Goal: Complete application form: Complete application form

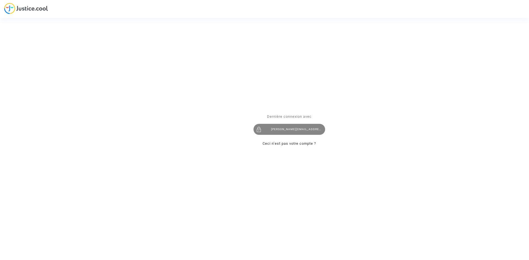
click at [283, 129] on div "[PERSON_NAME][EMAIL_ADDRESS][DOMAIN_NAME]" at bounding box center [289, 129] width 72 height 11
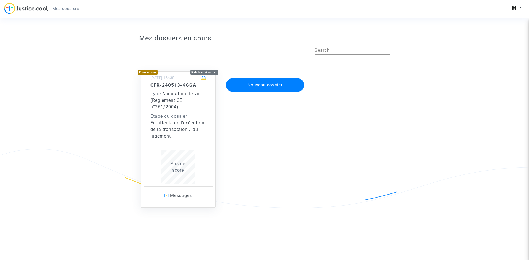
click at [233, 81] on button "Nouveau dossier" at bounding box center [265, 85] width 78 height 14
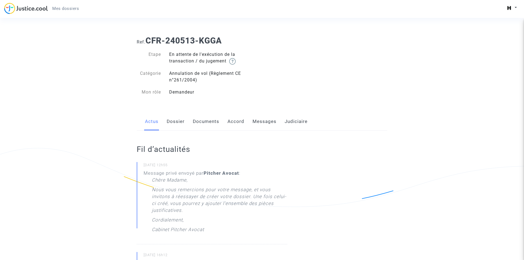
click at [267, 123] on link "Messages" at bounding box center [265, 122] width 24 height 18
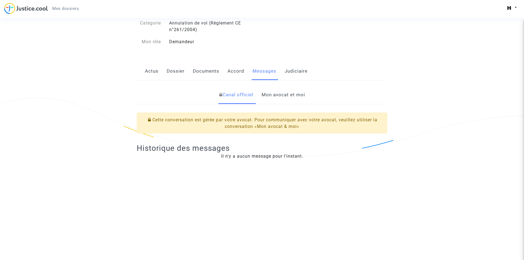
scroll to position [55, 0]
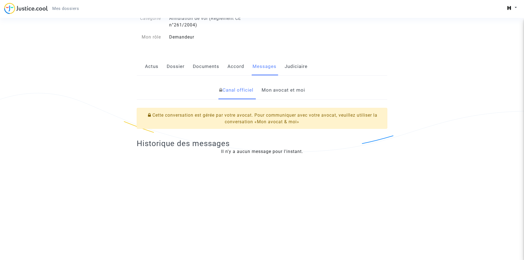
click at [276, 94] on link "Mon avocat et moi" at bounding box center [283, 90] width 43 height 18
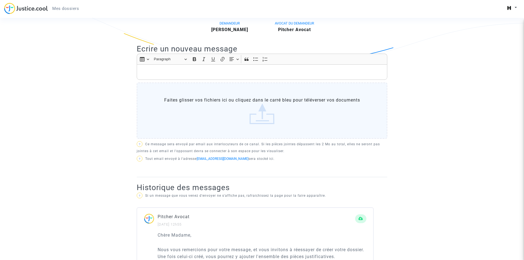
scroll to position [138, 0]
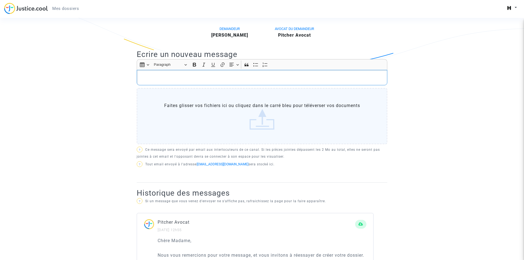
click at [203, 73] on div "Rich Text Editor, main" at bounding box center [262, 77] width 251 height 15
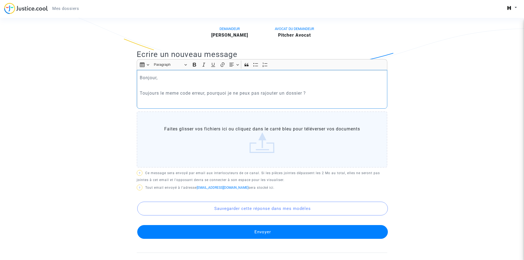
click at [175, 96] on p "Toujours le meme code erreur, pourquoi je ne peux pas rajouter un dossier ?" at bounding box center [262, 93] width 245 height 7
click at [174, 94] on p "Toujours le meme code erreur, pourquoi je ne peux pas rajouter un dossier ?" at bounding box center [262, 93] width 245 height 7
click at [191, 100] on p "Rich Text Editor, main" at bounding box center [262, 100] width 245 height 7
click at [294, 101] on p "Vous me dites de créer un autre dossier ,ce qui n'est pas faisable." at bounding box center [262, 100] width 245 height 7
click at [262, 230] on button "Envoyer" at bounding box center [262, 232] width 251 height 14
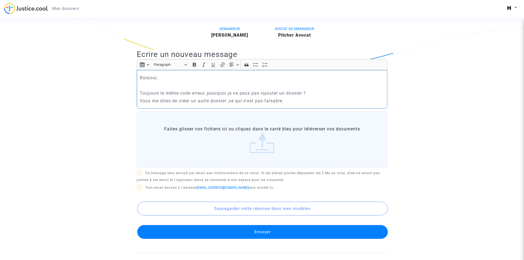
scroll to position [0, 0]
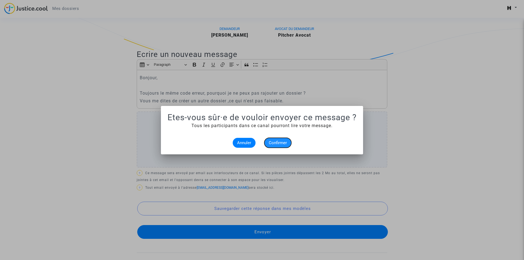
click at [278, 142] on span "Confirmer" at bounding box center [278, 142] width 18 height 5
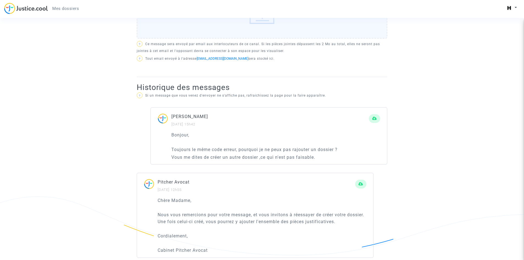
scroll to position [248, 0]
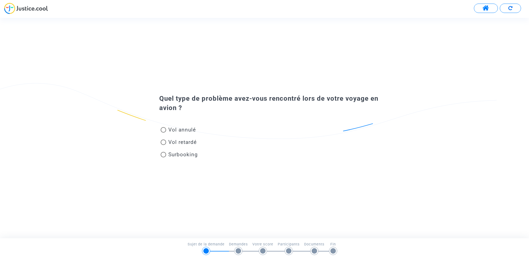
click at [187, 130] on span "Vol annulé" at bounding box center [182, 130] width 28 height 6
click at [163, 133] on input "Vol annulé" at bounding box center [163, 133] width 0 height 0
radio input "true"
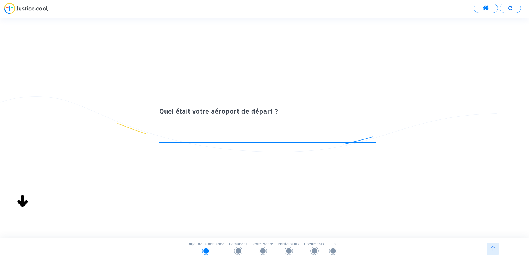
click at [214, 139] on input at bounding box center [267, 138] width 217 height 6
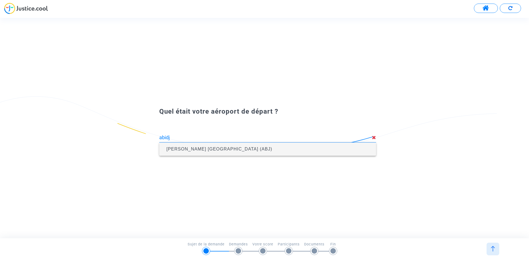
click at [215, 155] on span "[PERSON_NAME] [GEOGRAPHIC_DATA] (ABJ)" at bounding box center [268, 149] width 208 height 13
type input "[PERSON_NAME] [GEOGRAPHIC_DATA] (ABJ)"
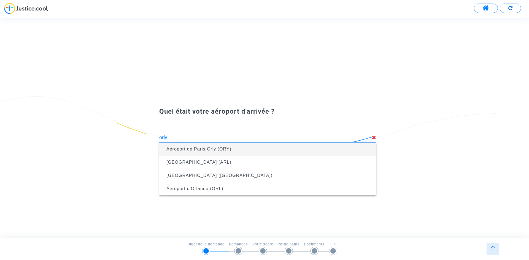
click at [228, 149] on span "Aéroport de Paris Orly (ORY)" at bounding box center [198, 149] width 65 height 5
type input "Aéroport de Paris Orly (ORY)"
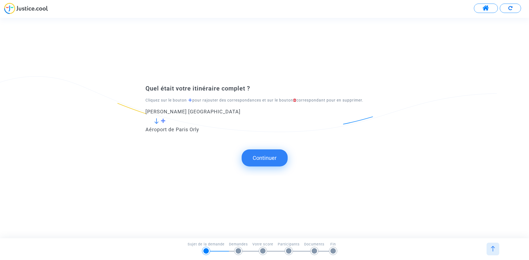
click at [255, 156] on button "Continuer" at bounding box center [264, 157] width 46 height 17
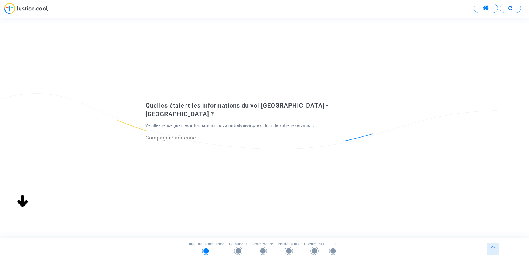
click at [205, 135] on input "Compagnie aérienne" at bounding box center [262, 138] width 235 height 6
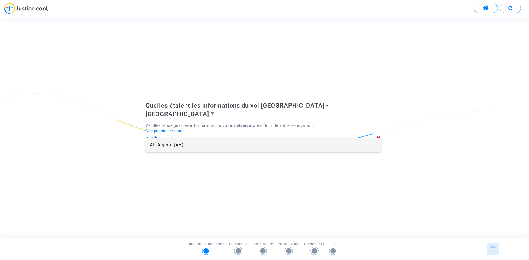
click at [206, 142] on span "Air Algérie (AH)" at bounding box center [263, 144] width 226 height 13
type input "Air Algérie"
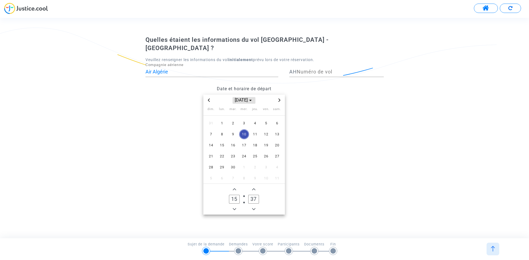
click at [242, 97] on span "[DATE]" at bounding box center [243, 100] width 23 height 7
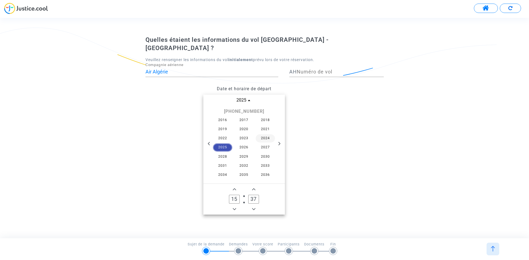
click at [262, 135] on span "2024" at bounding box center [264, 138] width 19 height 8
click at [221, 121] on span "avr." at bounding box center [217, 125] width 23 height 10
click at [222, 162] on span "29" at bounding box center [222, 167] width 10 height 10
click at [234, 195] on input "15" at bounding box center [234, 199] width 10 height 9
drag, startPoint x: 236, startPoint y: 195, endPoint x: 231, endPoint y: 194, distance: 5.6
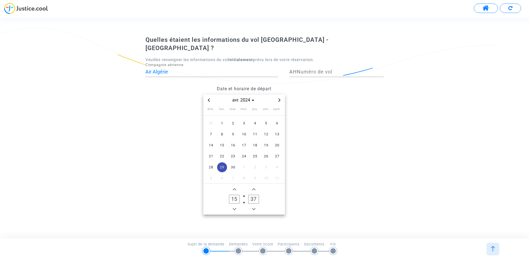
click at [231, 195] on input "15" at bounding box center [234, 199] width 10 height 9
type input "00"
drag, startPoint x: 257, startPoint y: 196, endPoint x: 253, endPoint y: 195, distance: 3.9
click at [253, 195] on input "37" at bounding box center [253, 199] width 10 height 9
click at [254, 195] on input "00" at bounding box center [253, 199] width 10 height 9
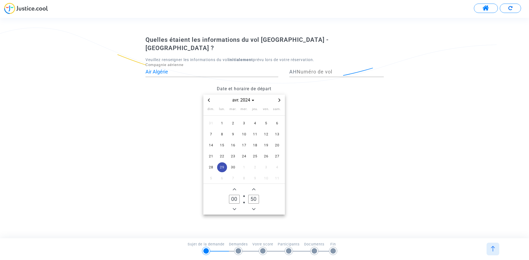
type input "50"
click at [293, 186] on datetime "[DATE] dim. lun. mar. mer. jeu. ven. sam. 31 1 2 3 4 5 6 7 8 9 10 11 12 13 14 1…" at bounding box center [243, 155] width 197 height 120
click at [313, 69] on input "Numéro de vol" at bounding box center [339, 72] width 87 height 6
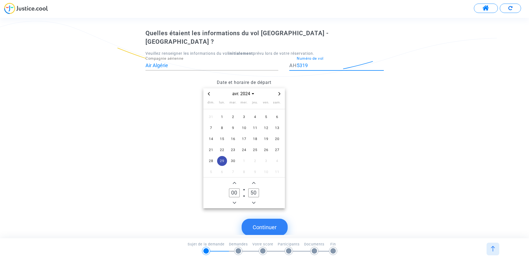
type input "5319"
click at [393, 110] on div "Quelles étaient les informations du vol [GEOGRAPHIC_DATA] - [GEOGRAPHIC_DATA] ?…" at bounding box center [264, 121] width 529 height 185
click at [279, 219] on button "Continuer" at bounding box center [264, 227] width 46 height 17
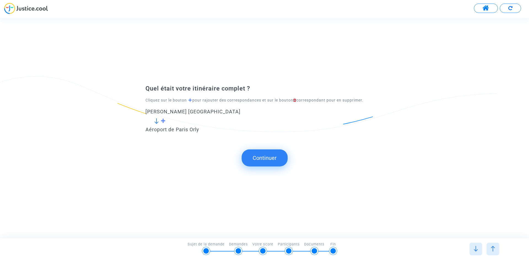
click at [161, 120] on span at bounding box center [162, 120] width 5 height 5
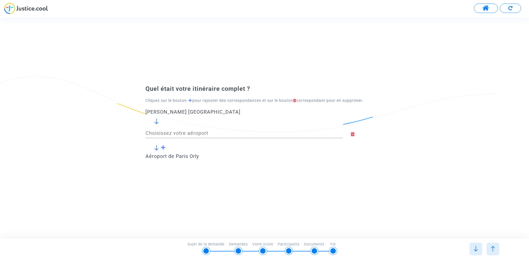
click at [174, 130] on div "Choisissez votre aéroport" at bounding box center [243, 131] width 197 height 14
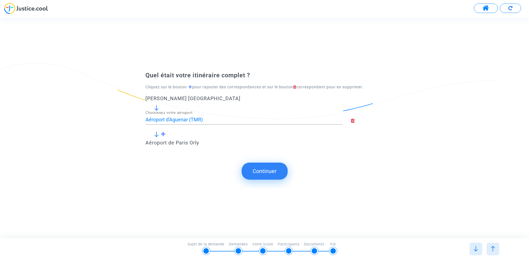
click at [207, 120] on input "Aéroport d'Aguenar (TMR)" at bounding box center [243, 120] width 197 height 6
drag, startPoint x: 226, startPoint y: 119, endPoint x: 142, endPoint y: 119, distance: 83.7
click at [143, 119] on div "Aéroport d'Aguenar (TMR) Choisissez votre aéroport" at bounding box center [243, 121] width 205 height 20
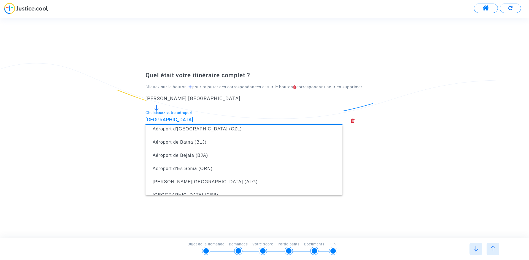
scroll to position [83, 0]
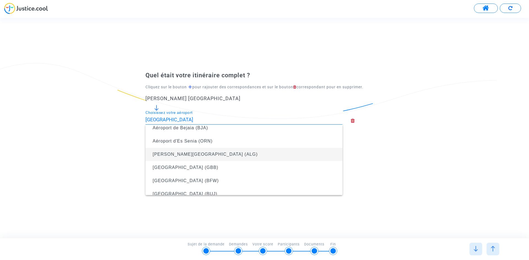
click at [229, 155] on span "[PERSON_NAME][GEOGRAPHIC_DATA] (ALG)" at bounding box center [244, 154] width 188 height 13
type input "[PERSON_NAME][GEOGRAPHIC_DATA] (ALG)"
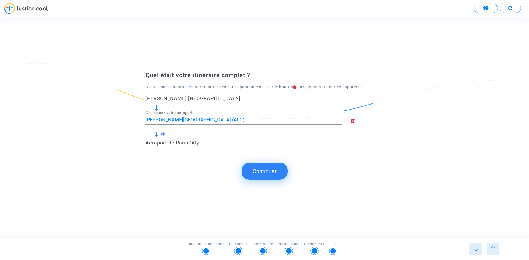
click at [262, 168] on button "Continuer" at bounding box center [264, 171] width 46 height 17
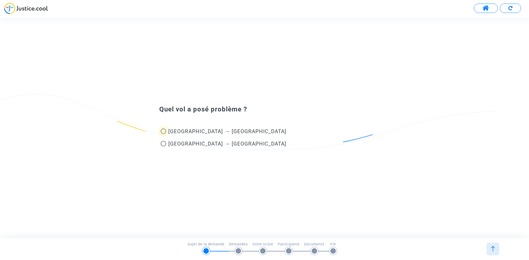
click at [165, 133] on span at bounding box center [163, 132] width 6 height 6
click at [163, 134] on input "[GEOGRAPHIC_DATA] → [GEOGRAPHIC_DATA]" at bounding box center [163, 134] width 0 height 0
click at [165, 143] on span at bounding box center [163, 144] width 6 height 6
click at [163, 146] on input "[GEOGRAPHIC_DATA] → [GEOGRAPHIC_DATA]" at bounding box center [163, 146] width 0 height 0
radio input "false"
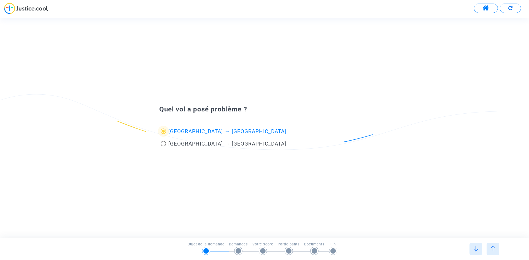
radio input "true"
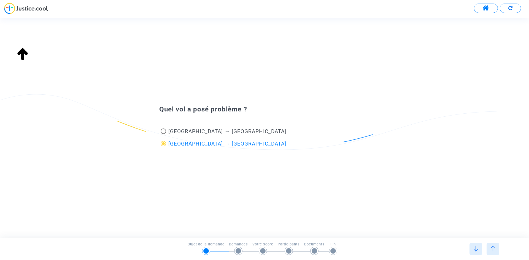
type input "[PERSON_NAME][GEOGRAPHIC_DATA] (ALG)"
click at [165, 134] on span at bounding box center [163, 132] width 6 height 6
click at [163, 134] on input "[GEOGRAPHIC_DATA] → [GEOGRAPHIC_DATA]" at bounding box center [163, 134] width 0 height 0
radio input "true"
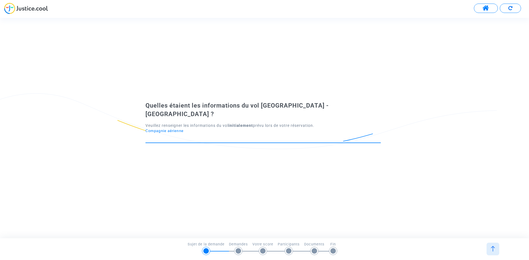
click at [188, 135] on input "Compagnie aérienne" at bounding box center [262, 138] width 235 height 6
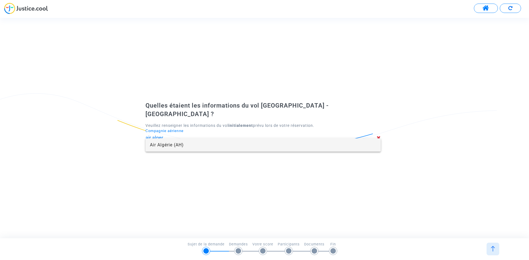
click at [186, 144] on span "Air Algérie (AH)" at bounding box center [263, 144] width 226 height 13
type input "Air Algérie"
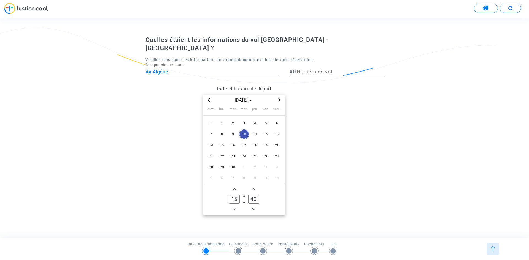
click at [209, 99] on icon "Previous month" at bounding box center [208, 100] width 3 height 3
click at [240, 97] on span "août 2025" at bounding box center [243, 100] width 29 height 7
click at [260, 134] on span "2024" at bounding box center [264, 138] width 19 height 8
click at [219, 121] on span "avr." at bounding box center [217, 125] width 23 height 10
click at [225, 164] on span "29" at bounding box center [222, 167] width 10 height 10
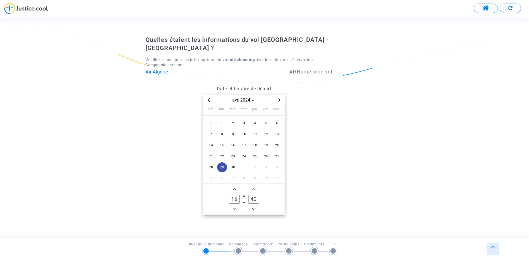
drag, startPoint x: 235, startPoint y: 196, endPoint x: 229, endPoint y: 197, distance: 6.4
click at [229, 197] on input "15" at bounding box center [234, 199] width 10 height 9
drag, startPoint x: 238, startPoint y: 197, endPoint x: 226, endPoint y: 197, distance: 11.8
click at [226, 197] on label "15 Hour" at bounding box center [234, 199] width 19 height 11
drag, startPoint x: 238, startPoint y: 194, endPoint x: 231, endPoint y: 194, distance: 7.2
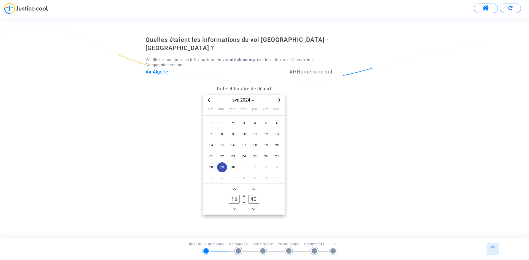
click at [231, 195] on input "15" at bounding box center [234, 199] width 10 height 9
type input "00"
drag, startPoint x: 251, startPoint y: 195, endPoint x: 246, endPoint y: 195, distance: 5.8
click at [246, 195] on label "40 Minute" at bounding box center [253, 199] width 19 height 11
click at [248, 195] on input "40" at bounding box center [253, 199] width 10 height 9
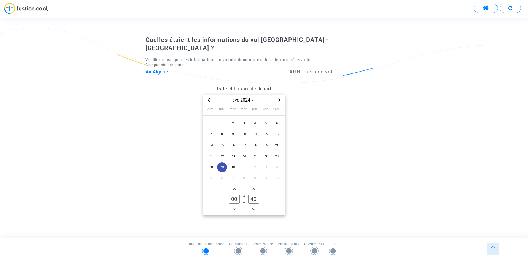
drag, startPoint x: 254, startPoint y: 195, endPoint x: 246, endPoint y: 195, distance: 7.7
click at [246, 195] on label "40 Minute" at bounding box center [253, 199] width 19 height 11
type input "50"
click at [306, 166] on datetime "[DATE] dim. lun. mar. mer. jeu. ven. sam. 31 1 2 3 4 5 6 7 8 9 10 11 12 13 14 1…" at bounding box center [243, 155] width 197 height 120
click at [314, 69] on input "Numéro de vol" at bounding box center [339, 72] width 87 height 6
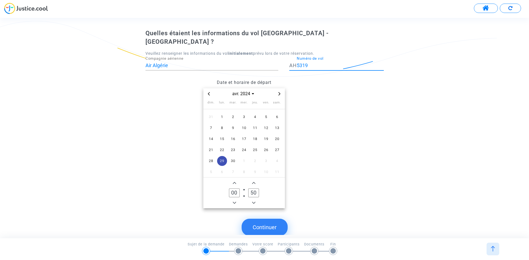
type input "5319"
click at [272, 219] on button "Continuer" at bounding box center [264, 227] width 46 height 17
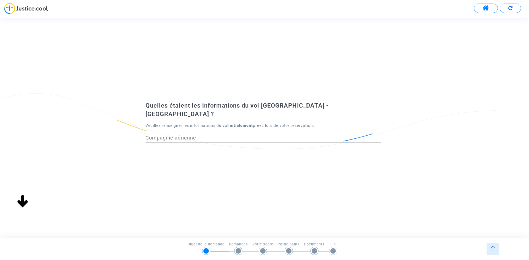
click at [189, 136] on input "Compagnie aérienne" at bounding box center [262, 138] width 235 height 6
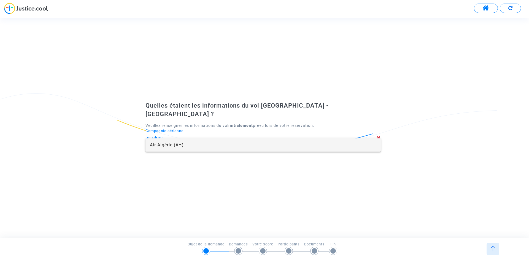
click at [188, 148] on span "Air Algérie (AH)" at bounding box center [263, 144] width 226 height 13
type input "Air Algérie"
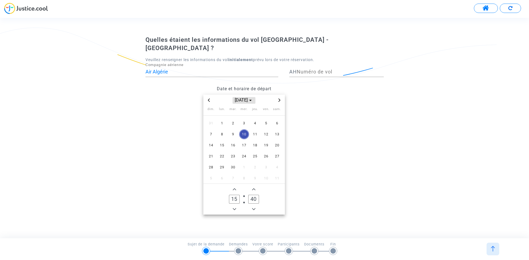
click at [247, 97] on span "[DATE]" at bounding box center [243, 100] width 23 height 7
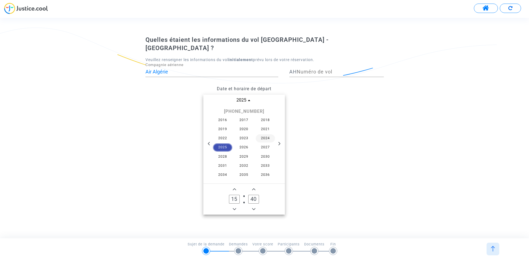
click at [267, 136] on span "2024" at bounding box center [264, 138] width 19 height 8
click at [220, 120] on span "avr." at bounding box center [217, 125] width 23 height 10
click at [221, 162] on span "29" at bounding box center [222, 167] width 10 height 10
drag, startPoint x: 236, startPoint y: 194, endPoint x: 222, endPoint y: 194, distance: 14.9
click at [222, 194] on owl-date-time-timer "15 Hour 40 Minute" at bounding box center [243, 199] width 81 height 31
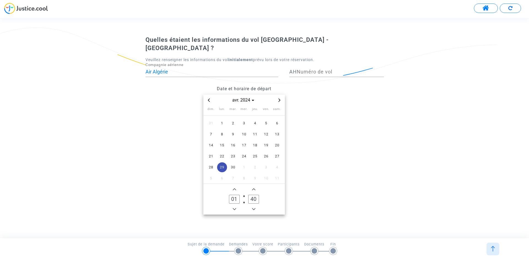
drag, startPoint x: 236, startPoint y: 195, endPoint x: 226, endPoint y: 195, distance: 10.7
click at [226, 195] on label "01 Hour" at bounding box center [234, 199] width 19 height 11
type input "12"
drag, startPoint x: 257, startPoint y: 194, endPoint x: 242, endPoint y: 195, distance: 15.4
click at [242, 195] on owl-date-time-timer "12 Hour 40 Minute" at bounding box center [243, 199] width 81 height 31
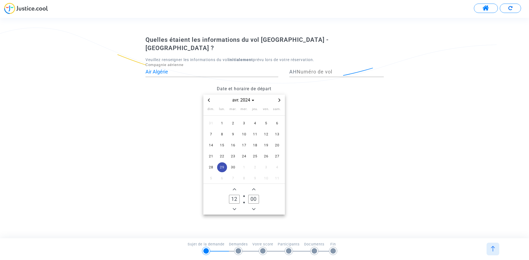
type input "00"
click at [305, 151] on datetime "[DATE] dim. lun. mar. mer. jeu. ven. sam. 31 1 2 3 4 5 6 7 8 9 10 11 12 13 14 1…" at bounding box center [243, 155] width 197 height 120
click at [309, 69] on input "Numéro de vol" at bounding box center [339, 72] width 87 height 6
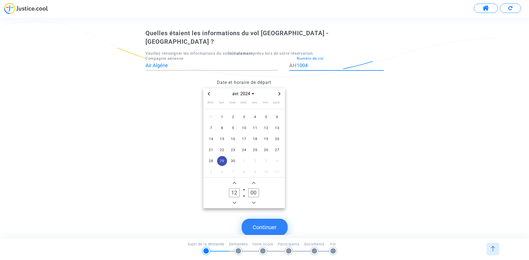
type input "1004"
click at [274, 219] on button "Continuer" at bounding box center [264, 227] width 46 height 17
